Goal: Information Seeking & Learning: Learn about a topic

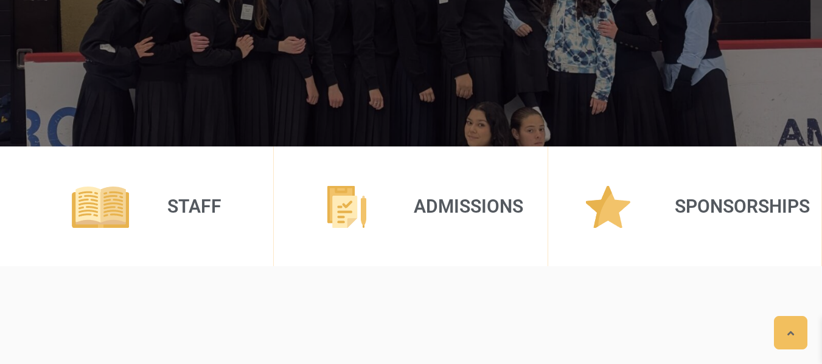
scroll to position [365, 0]
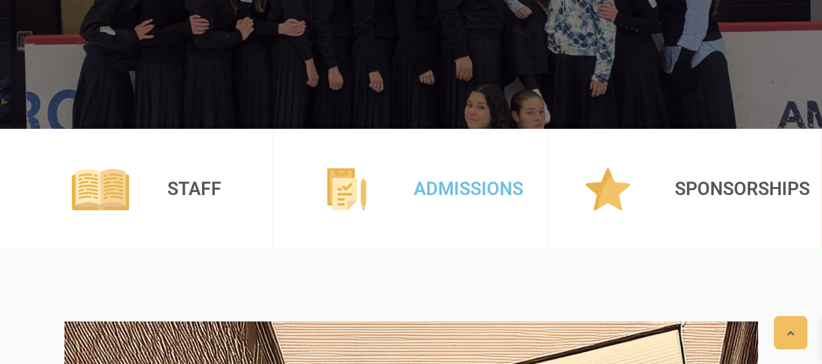
click at [480, 195] on link "Admissions" at bounding box center [469, 188] width 110 height 21
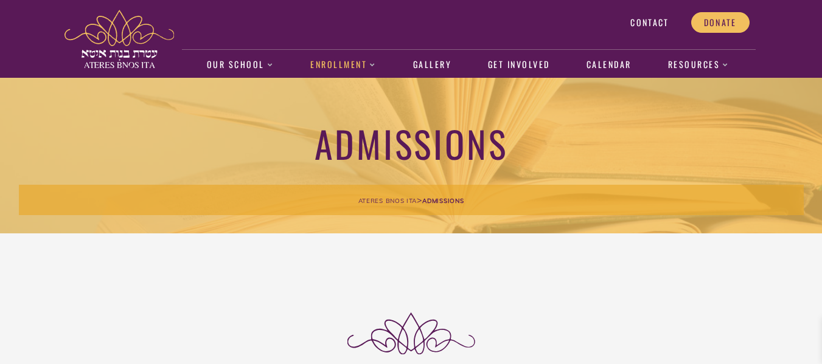
click at [142, 50] on img at bounding box center [119, 39] width 110 height 58
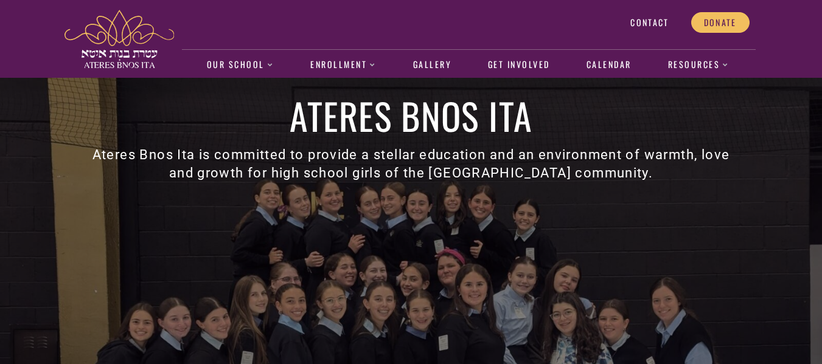
click at [234, 99] on h1 "Ateres Bnos Ita" at bounding box center [411, 115] width 655 height 37
click at [145, 136] on div "Ateres Bnos Ita Ateres Bnos Ita is committed to provide a stellar education and…" at bounding box center [411, 286] width 694 height 416
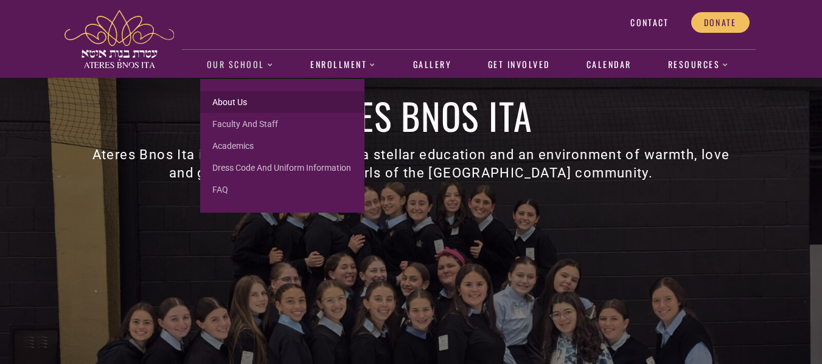
click at [229, 101] on link "About us" at bounding box center [282, 102] width 164 height 22
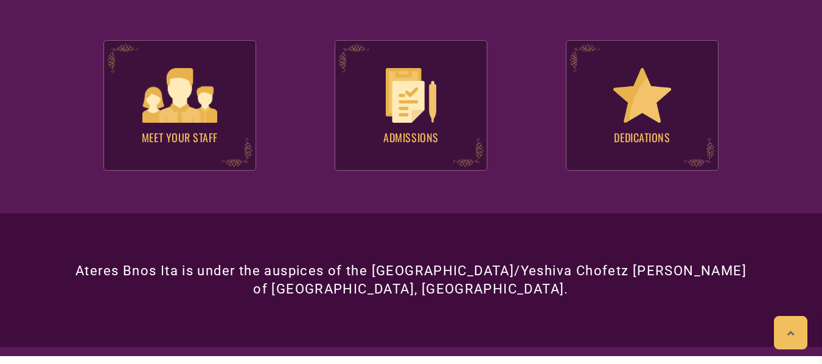
scroll to position [1208, 0]
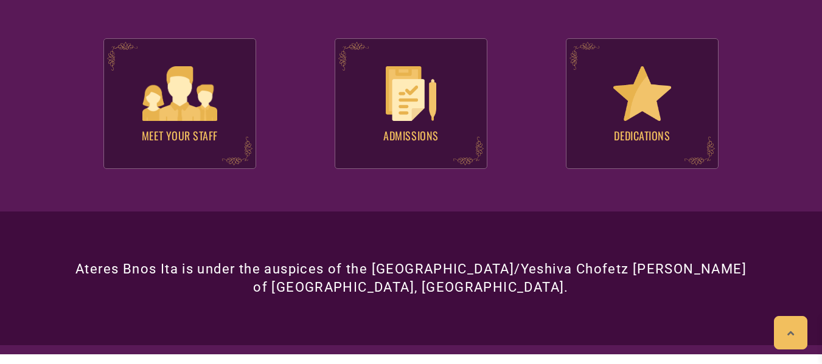
click at [229, 101] on div ".st0{fill:#591957;} Meet your Staff .st0{fill:#591957;}" at bounding box center [179, 103] width 153 height 131
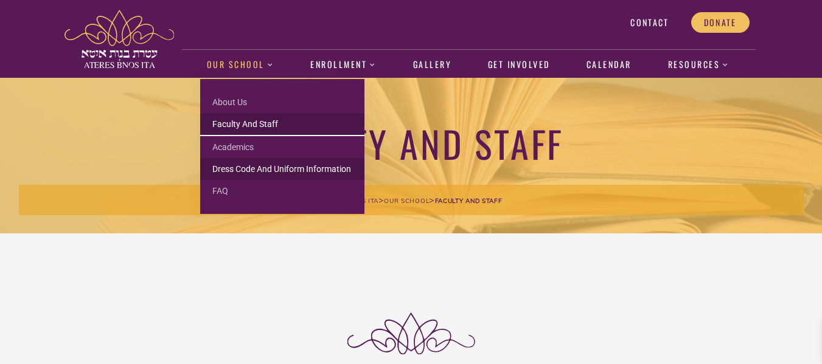
click at [256, 162] on link "Dress Code and Uniform Information" at bounding box center [282, 169] width 164 height 22
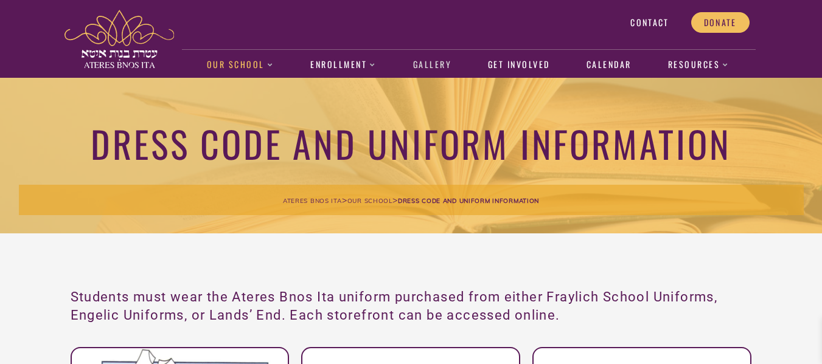
click at [425, 68] on link "Gallery" at bounding box center [431, 65] width 51 height 28
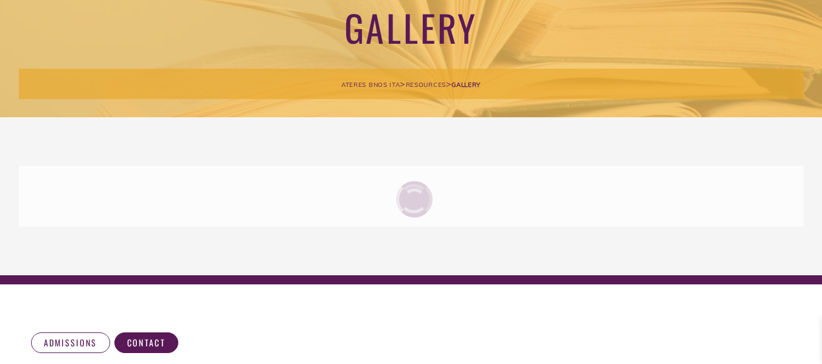
scroll to position [122, 0]
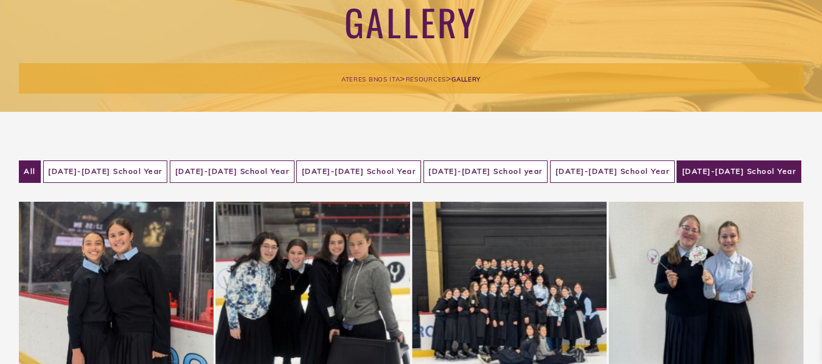
click at [739, 165] on li "2024-2025 School Year" at bounding box center [739, 172] width 125 height 23
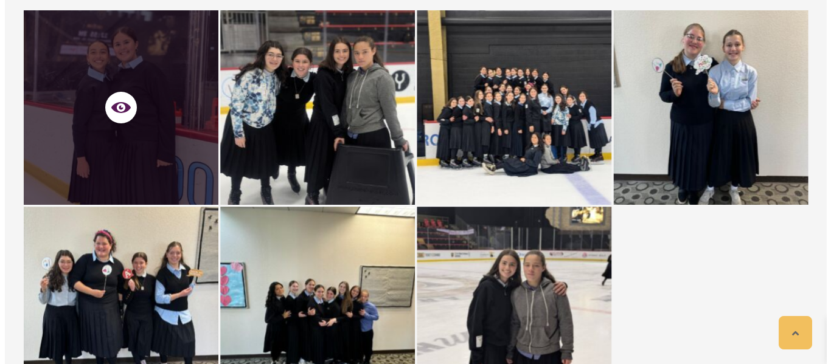
scroll to position [312, 0]
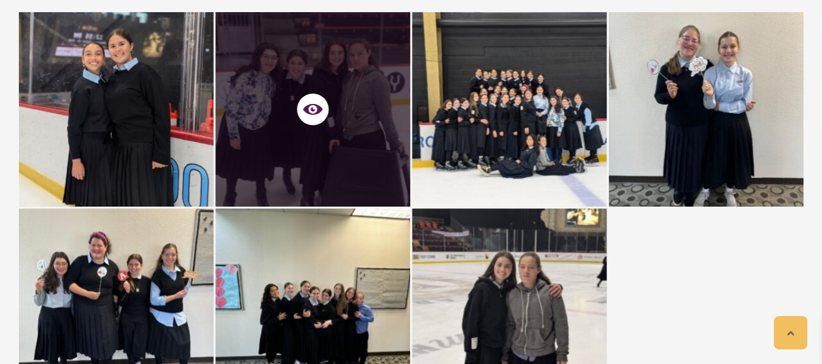
click at [352, 86] on div at bounding box center [312, 109] width 195 height 195
click at [322, 108] on span at bounding box center [313, 110] width 32 height 32
